Goal: Information Seeking & Learning: Learn about a topic

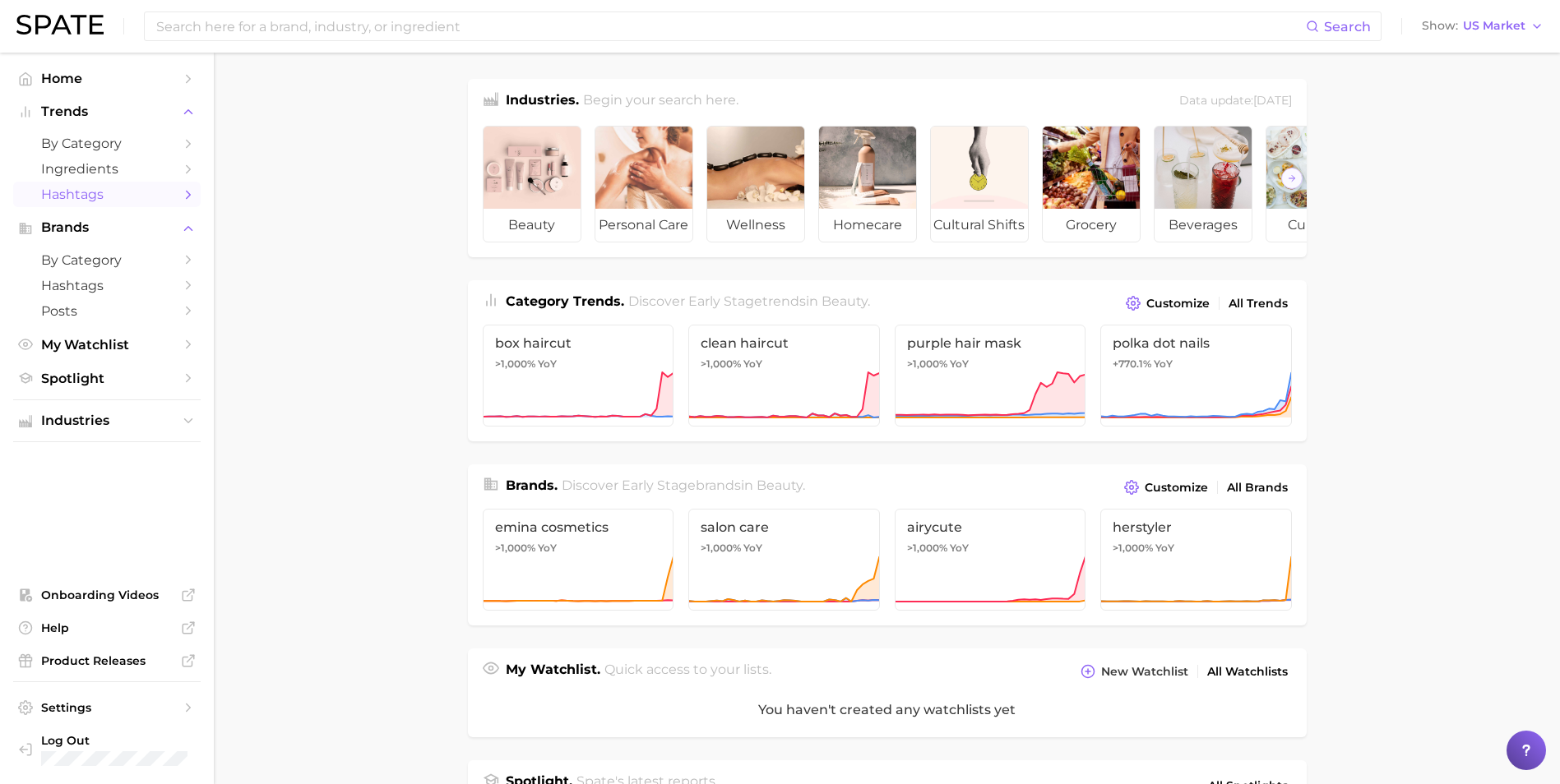
click at [109, 197] on span "Hashtags" at bounding box center [107, 194] width 132 height 15
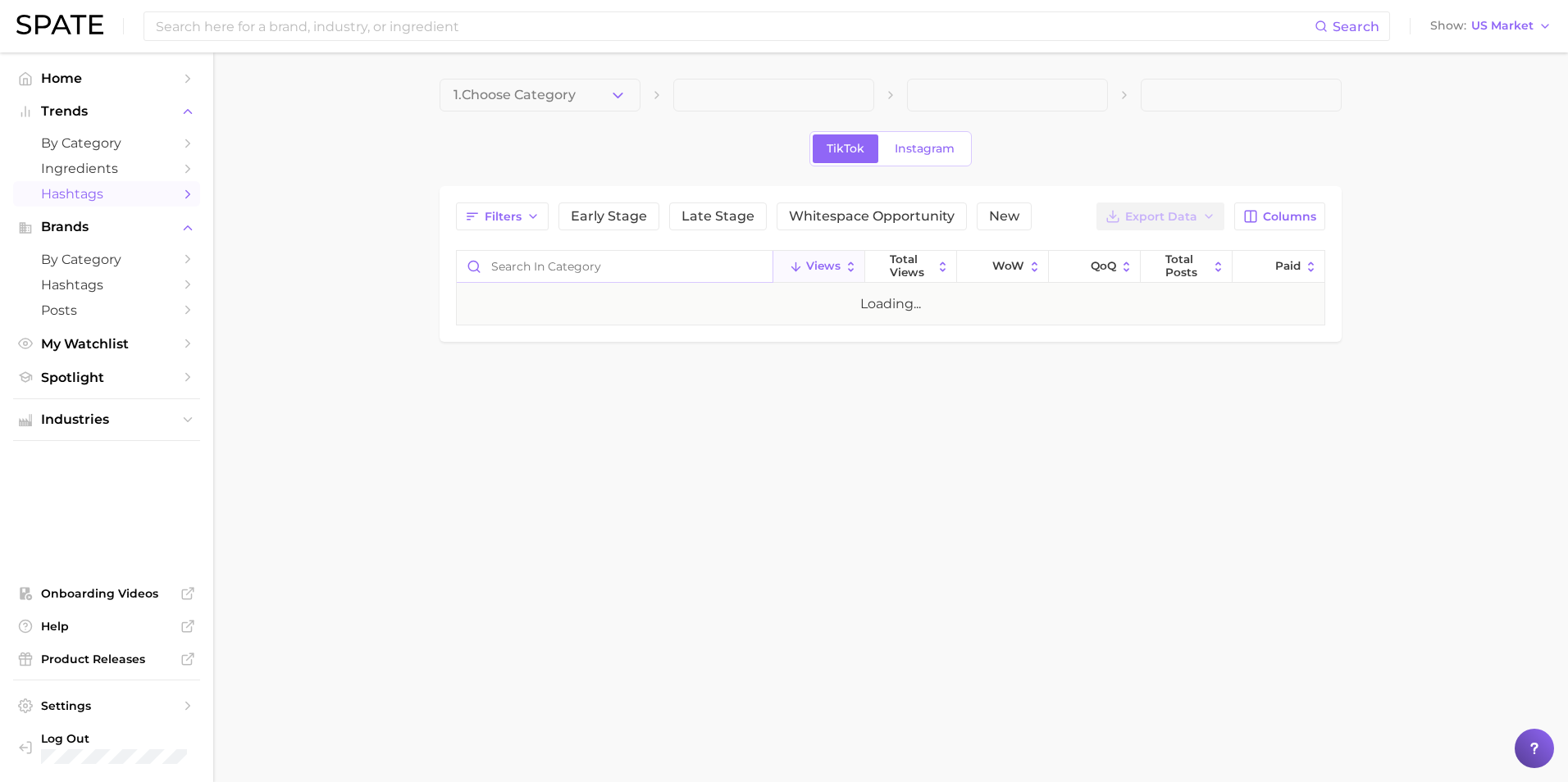
click at [589, 272] on input "Search in category" at bounding box center [615, 266] width 316 height 32
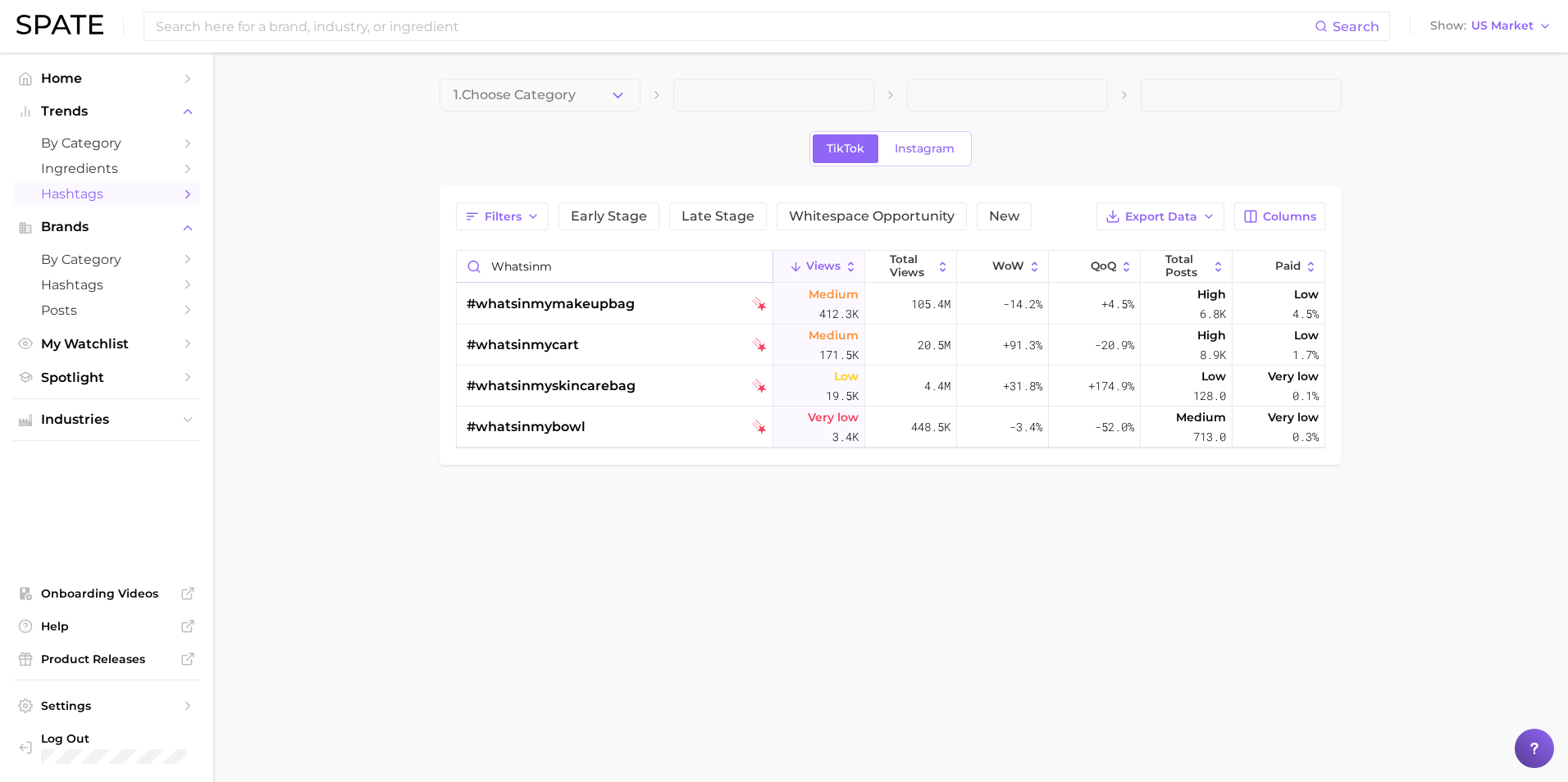
drag, startPoint x: 526, startPoint y: 269, endPoint x: 539, endPoint y: 269, distance: 13.0
drag, startPoint x: 551, startPoint y: 268, endPoint x: 494, endPoint y: 271, distance: 57.1
click at [494, 271] on input "whatsinm" at bounding box center [615, 266] width 316 height 32
type input "w"
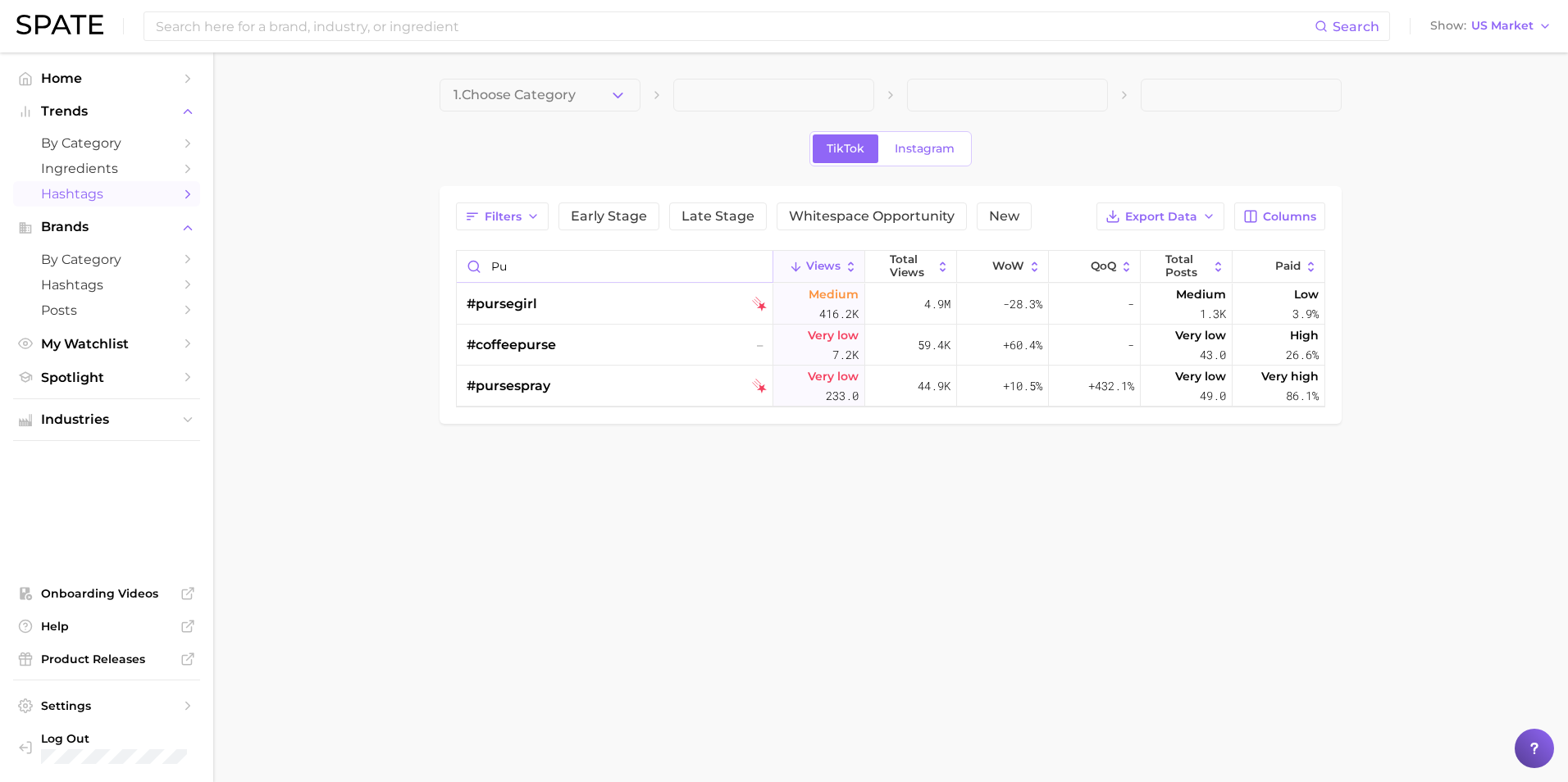
type input "p"
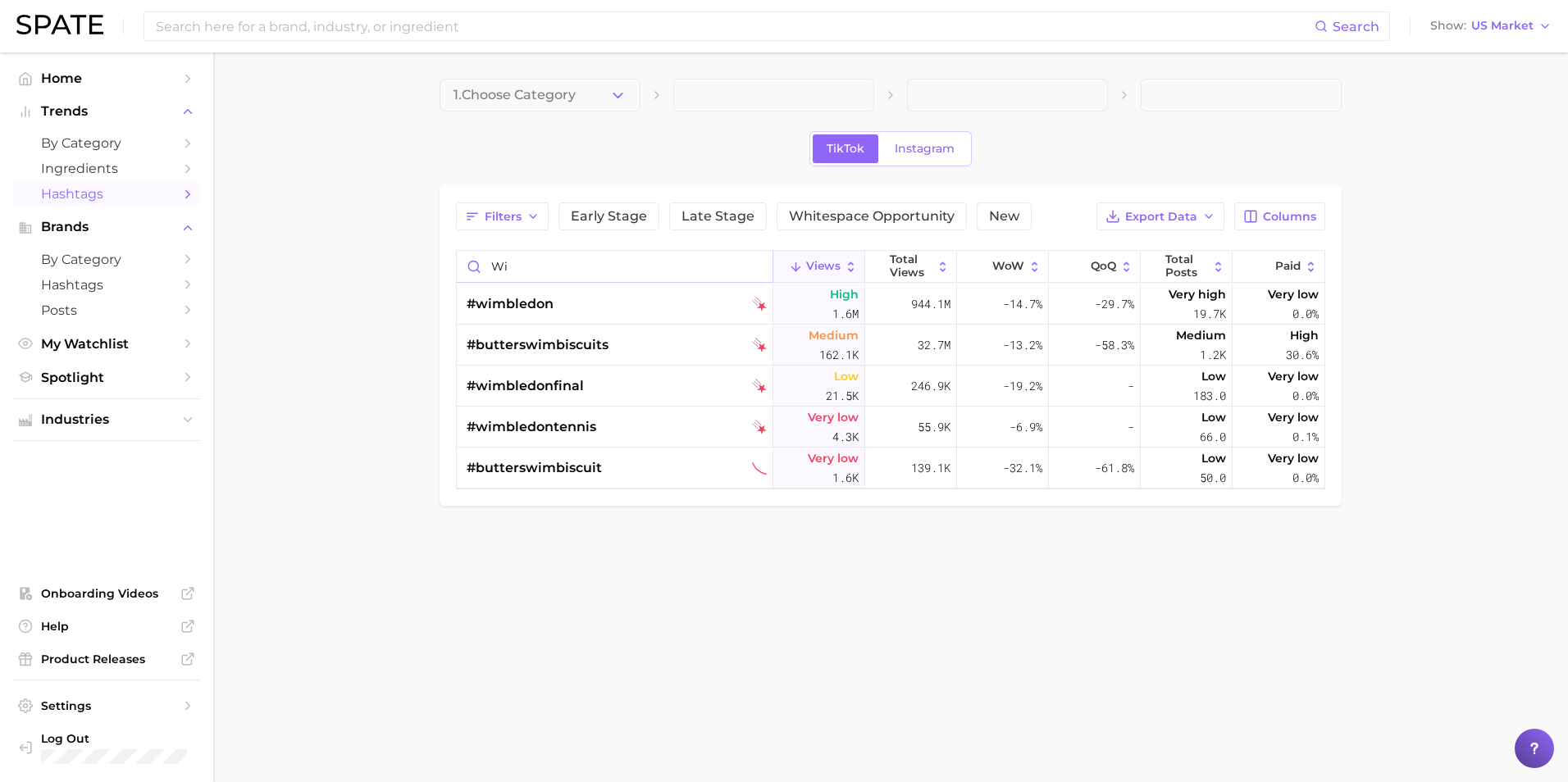
type input "w"
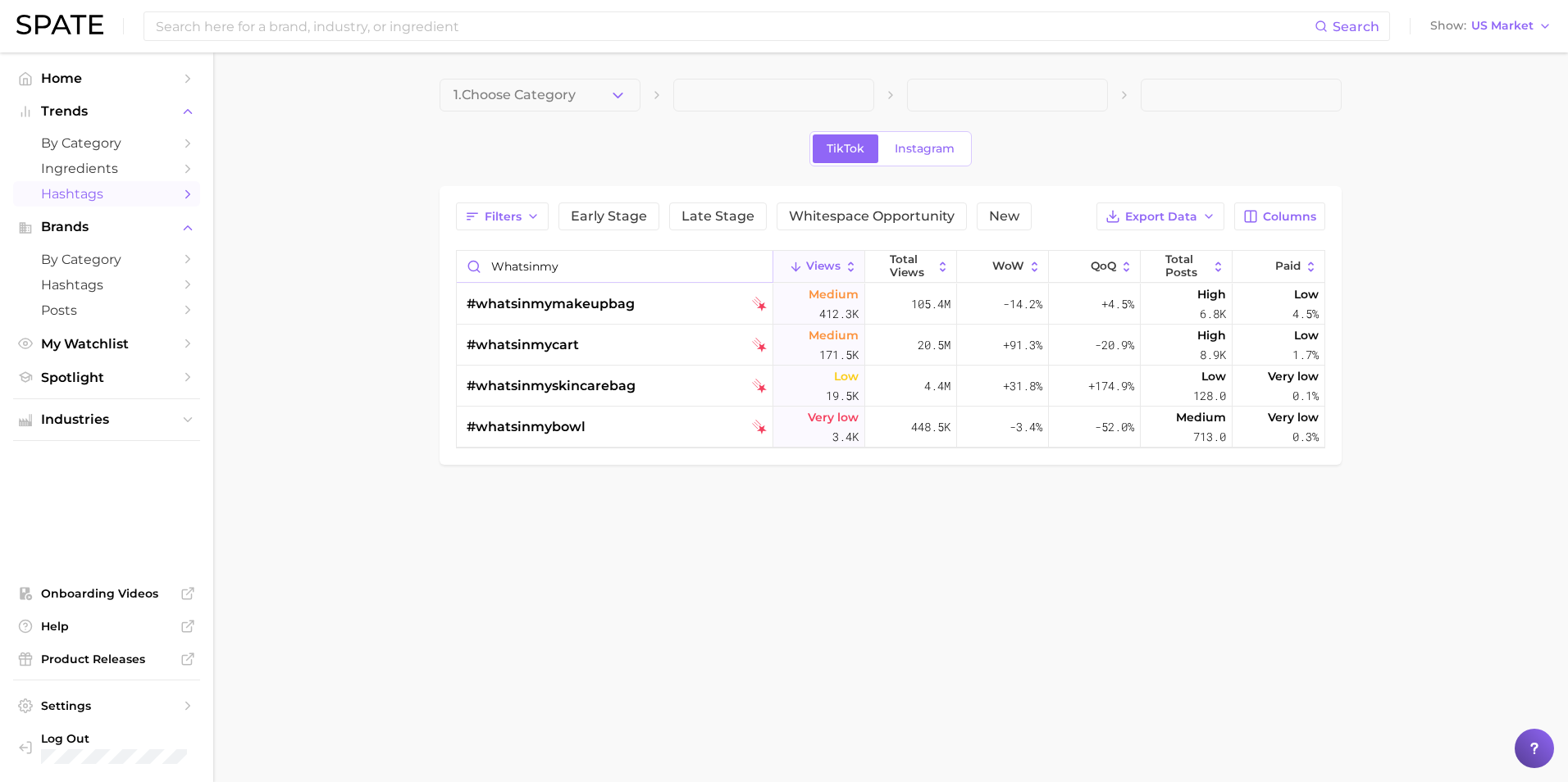
type input "whatsinmy"
